Goal: Check status: Check status

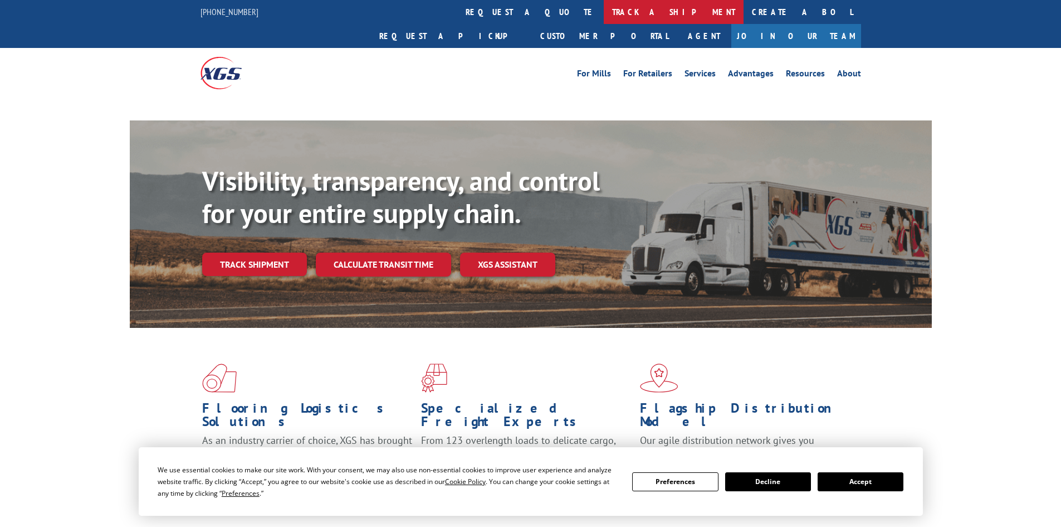
click at [604, 13] on link "track a shipment" at bounding box center [674, 12] width 140 height 24
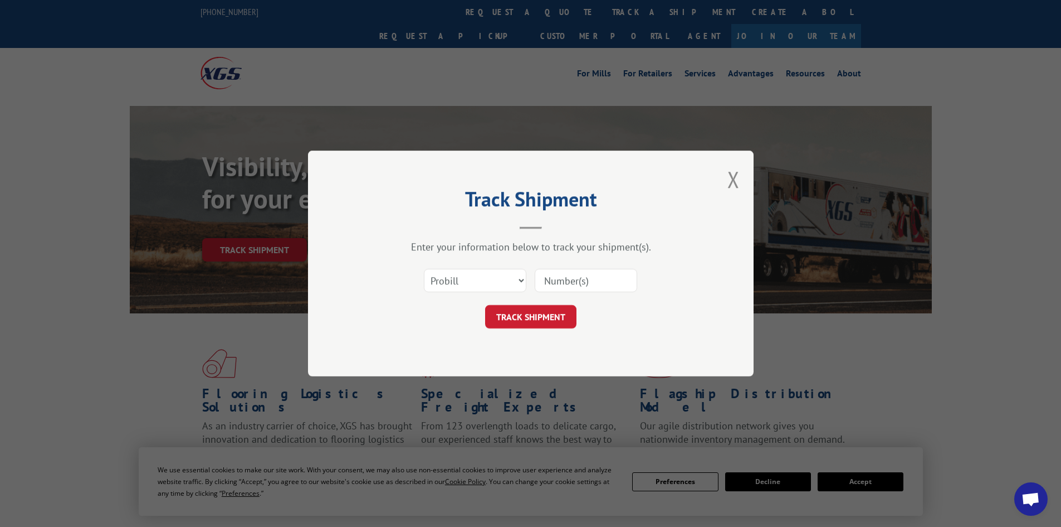
click at [545, 276] on input at bounding box center [586, 280] width 103 height 23
paste input "17592237"
type input "17592237"
click at [524, 314] on button "TRACK SHIPMENT" at bounding box center [530, 316] width 91 height 23
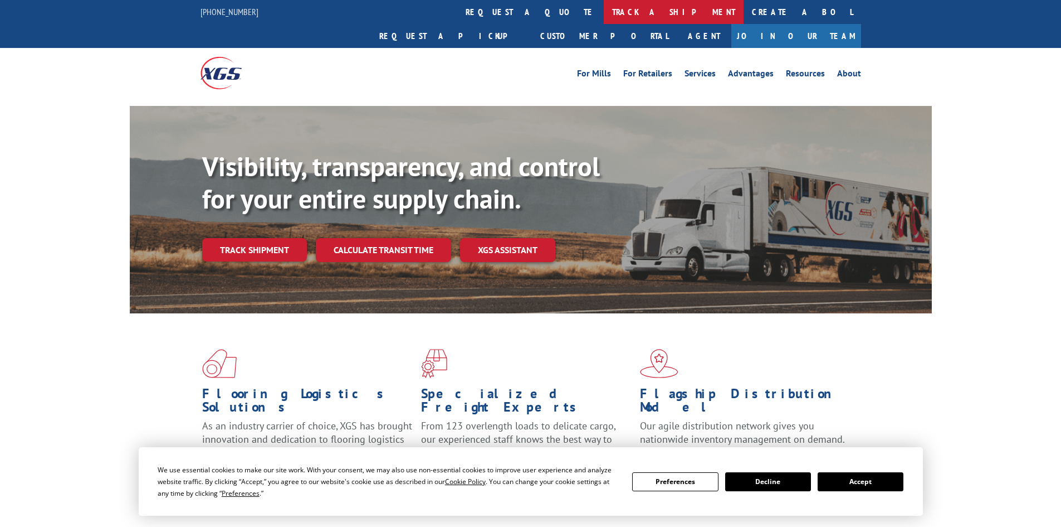
click at [604, 9] on link "track a shipment" at bounding box center [674, 12] width 140 height 24
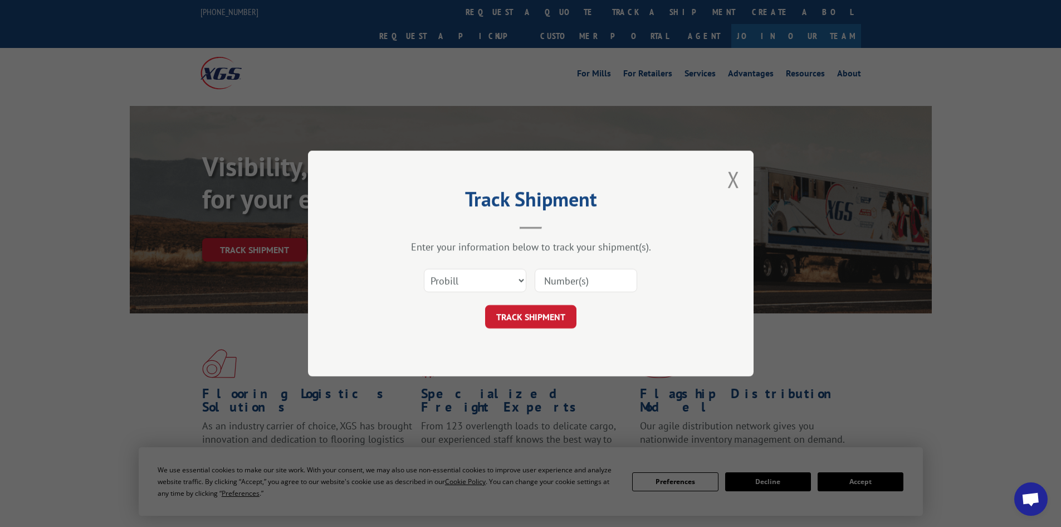
click at [568, 281] on input at bounding box center [586, 280] width 103 height 23
paste input "17227789"
type input "17227789"
click at [539, 314] on button "TRACK SHIPMENT" at bounding box center [530, 316] width 91 height 23
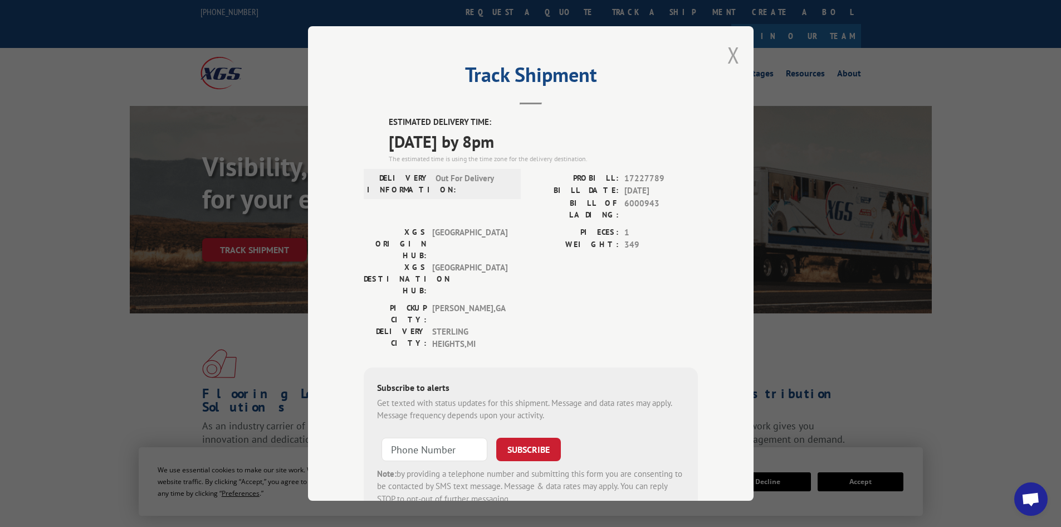
click at [730, 49] on button "Close modal" at bounding box center [734, 55] width 12 height 30
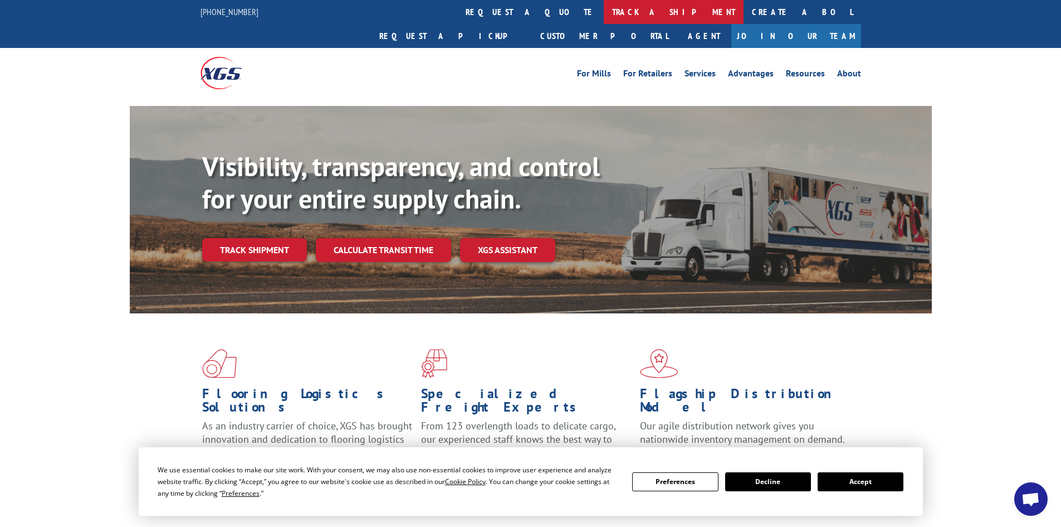
click at [604, 13] on link "track a shipment" at bounding box center [674, 12] width 140 height 24
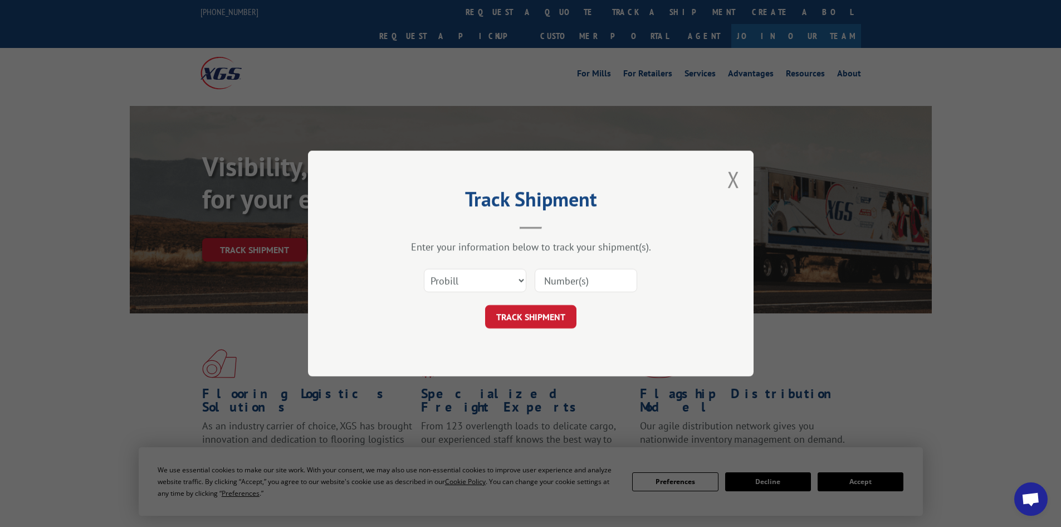
click at [553, 282] on input at bounding box center [586, 280] width 103 height 23
paste input "440335"
type input "440335"
click at [545, 315] on button "TRACK SHIPMENT" at bounding box center [530, 316] width 91 height 23
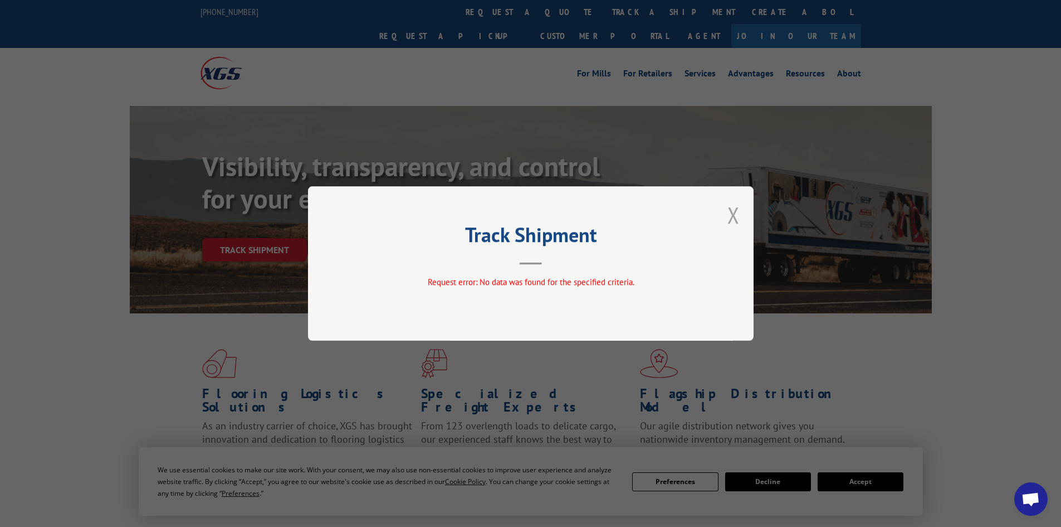
click at [738, 220] on button "Close modal" at bounding box center [734, 215] width 12 height 30
